Goal: Navigation & Orientation: Go to known website

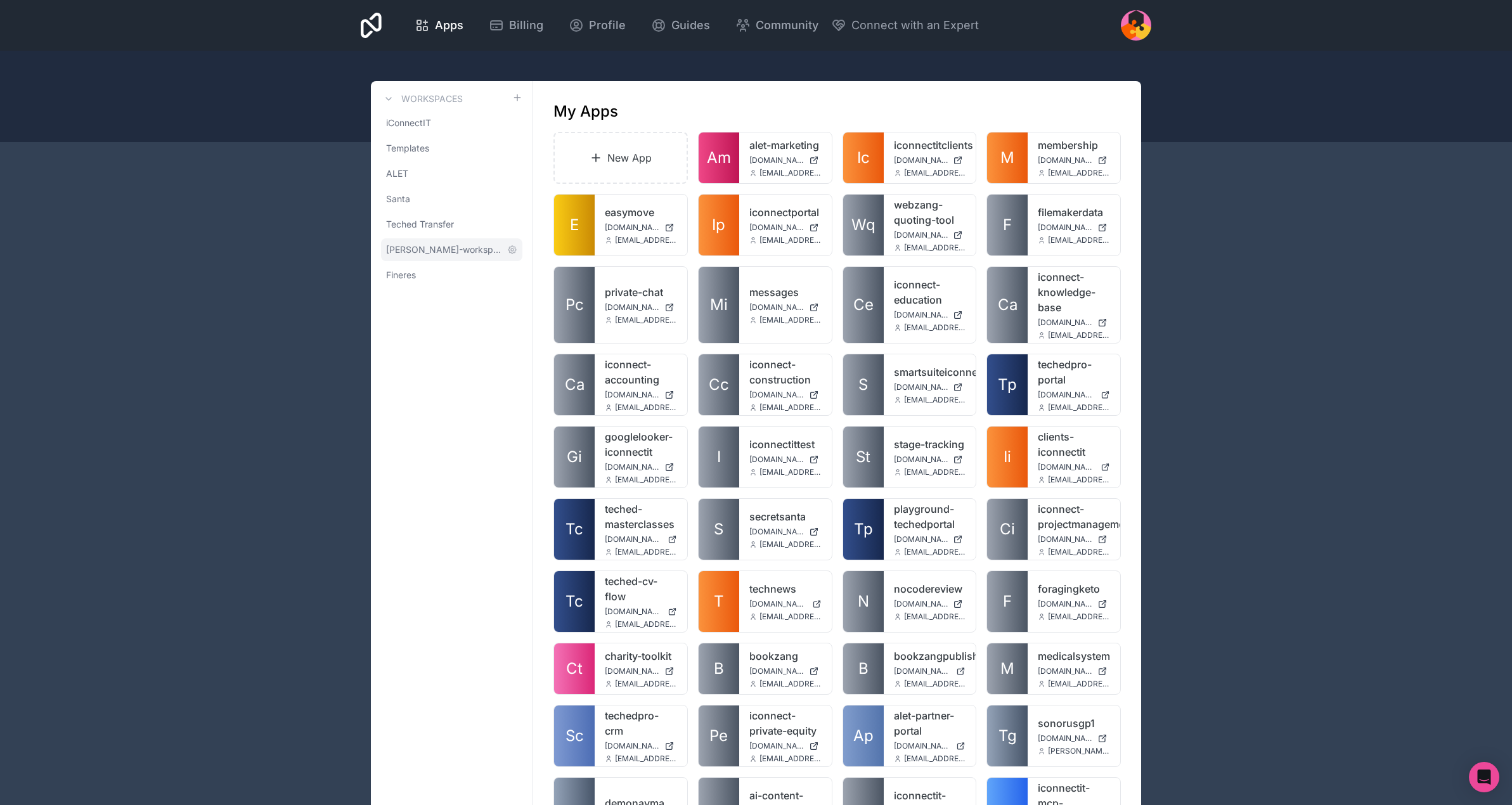
click at [437, 246] on span "[PERSON_NAME]-workspace" at bounding box center [444, 250] width 116 height 13
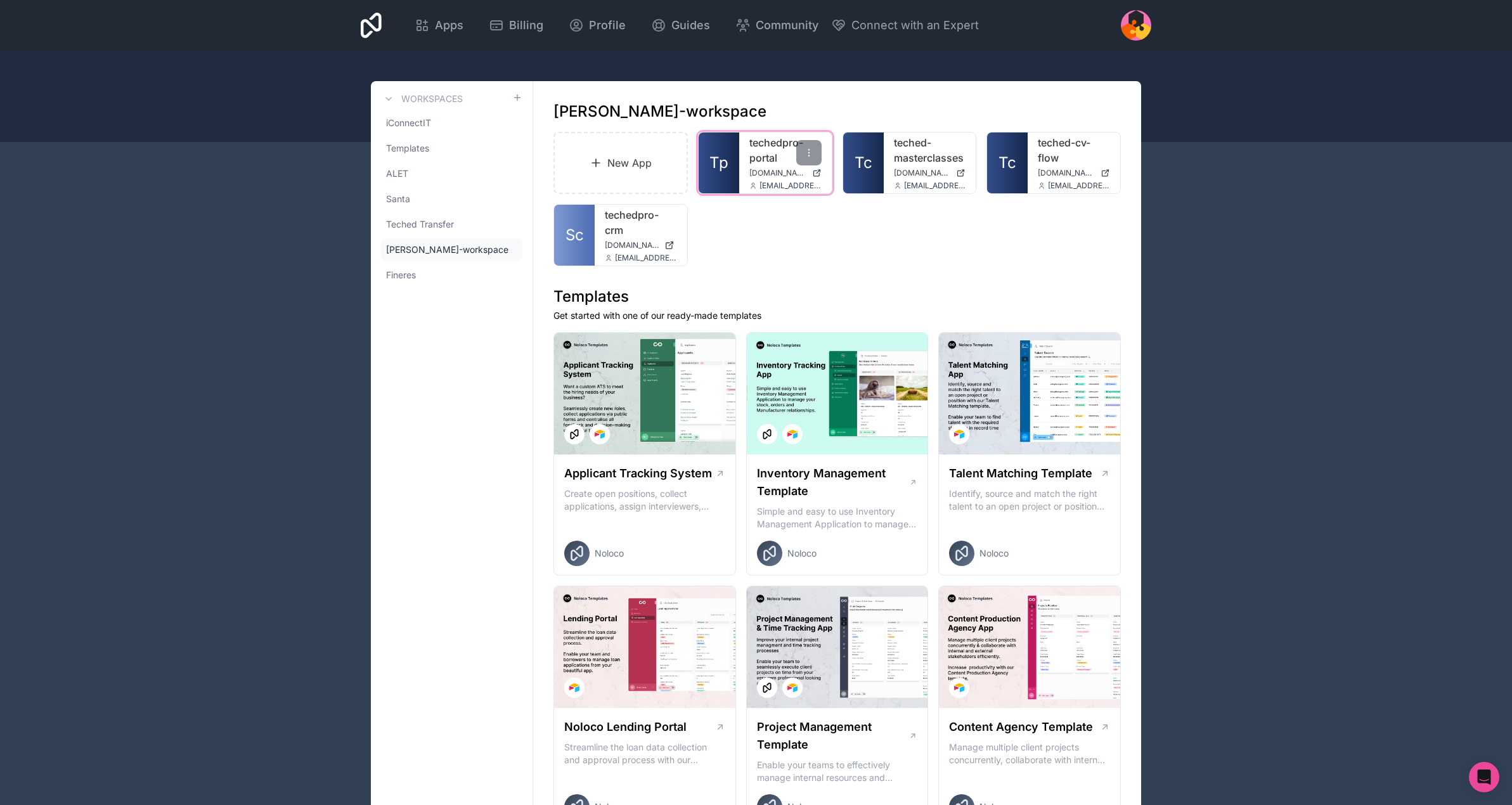
click at [773, 156] on link "techedpro-portal" at bounding box center [785, 150] width 72 height 30
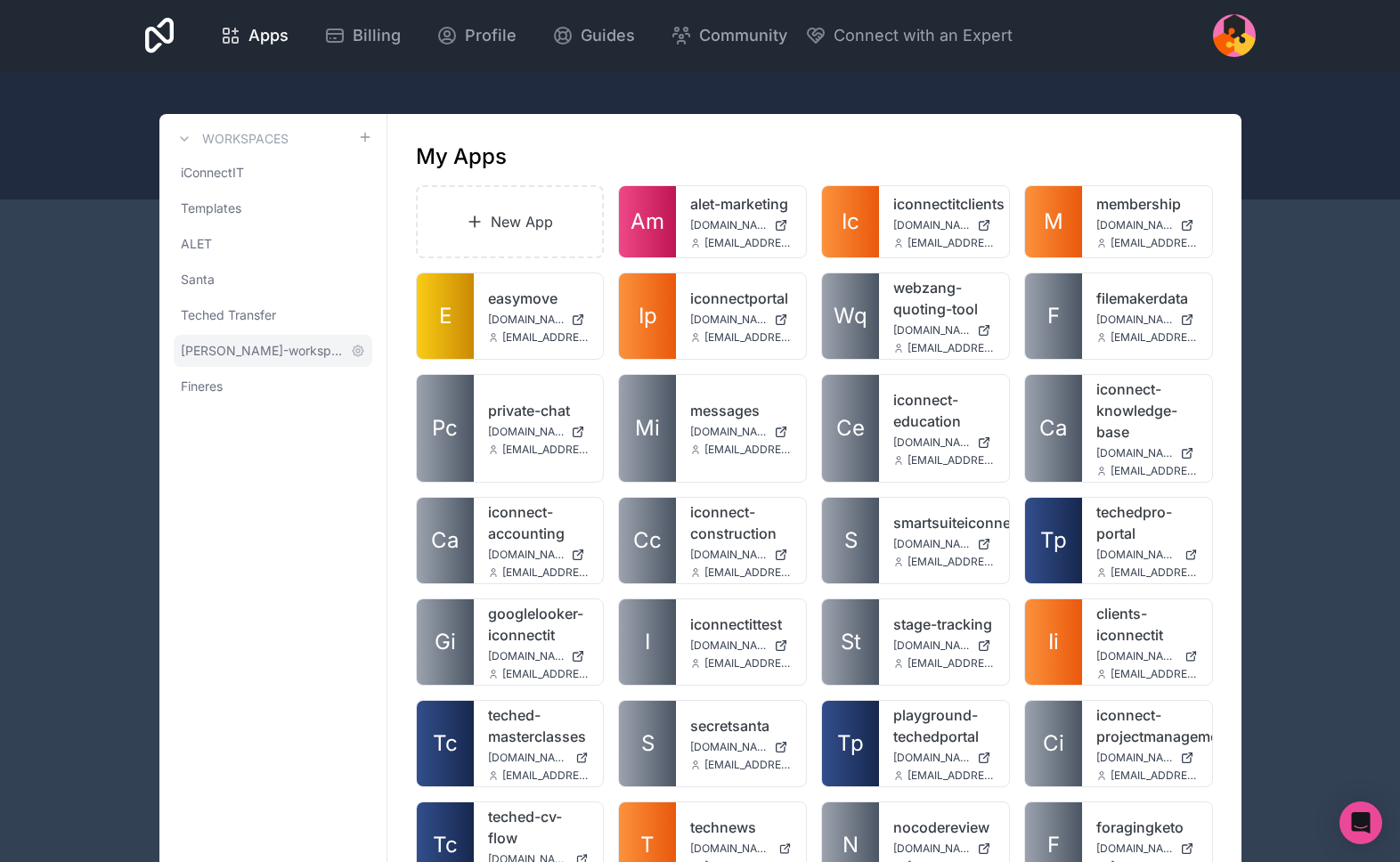
click at [229, 349] on span "[PERSON_NAME]-workspace" at bounding box center [261, 351] width 163 height 18
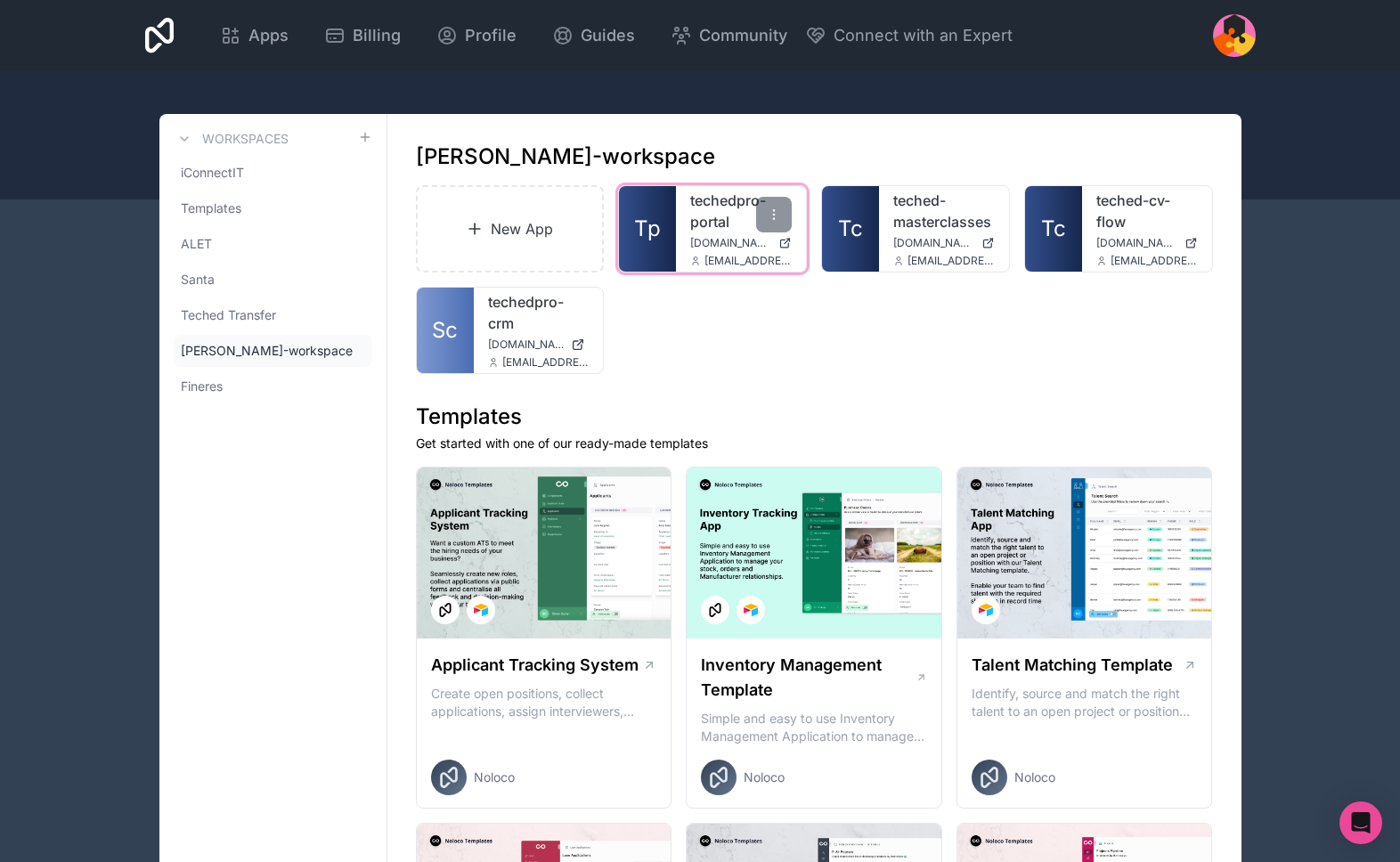
click at [717, 227] on link "techedpro-portal" at bounding box center [740, 211] width 101 height 43
